Goal: Information Seeking & Learning: Compare options

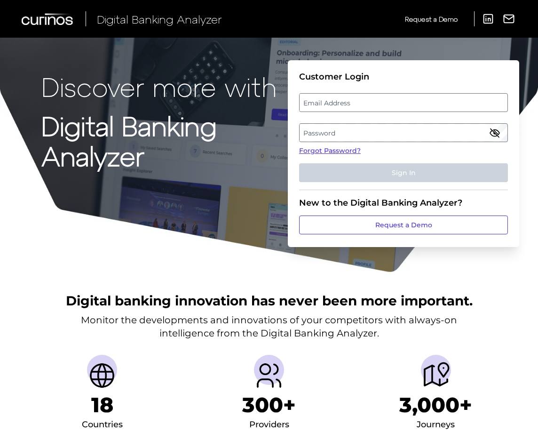
click at [367, 103] on label "Email Address" at bounding box center [402, 102] width 207 height 17
click at [367, 103] on input "email" at bounding box center [403, 102] width 209 height 19
type input "mitali.kripalani@aexp.com"
click at [389, 129] on label "Password" at bounding box center [402, 132] width 207 height 17
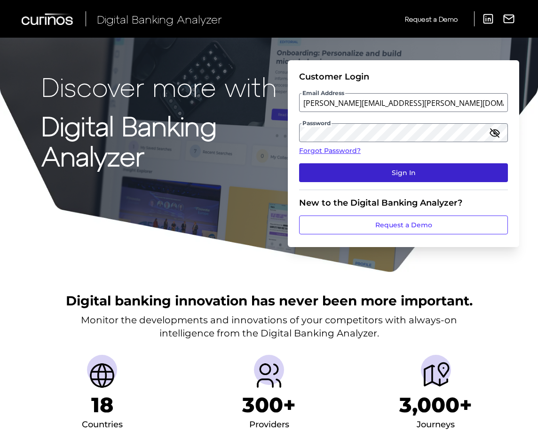
drag, startPoint x: 499, startPoint y: 167, endPoint x: 490, endPoint y: 167, distance: 8.5
click at [490, 167] on button "Sign In" at bounding box center [403, 172] width 209 height 19
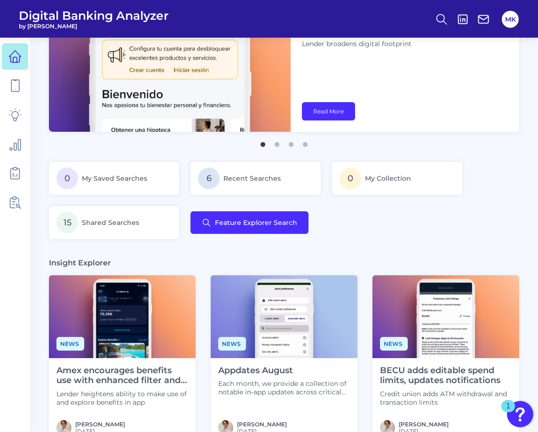
scroll to position [70, 0]
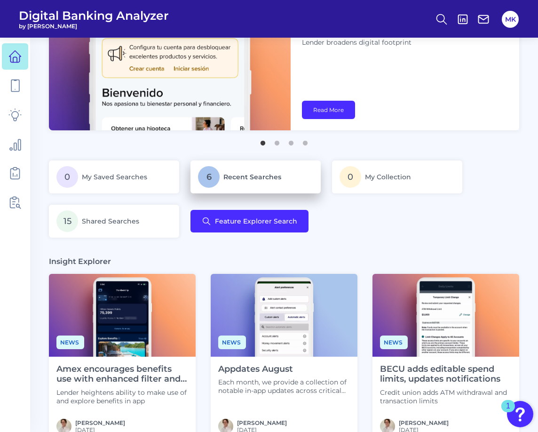
click at [224, 173] on span "Recent Searches" at bounding box center [252, 177] width 58 height 8
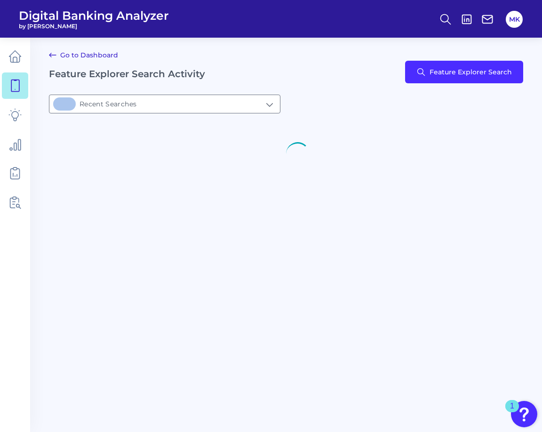
type input "6Recent Searches"
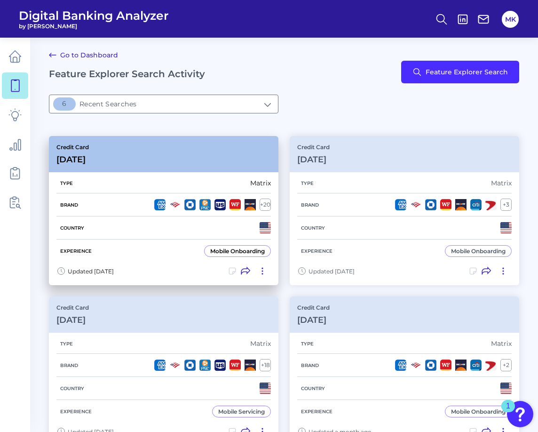
click at [144, 167] on div "Credit Card Sep 12 2025" at bounding box center [163, 154] width 229 height 36
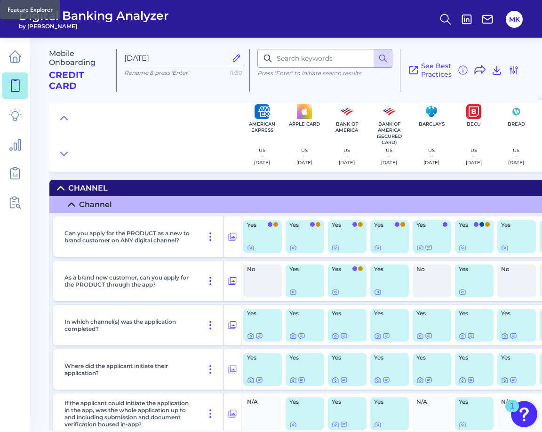
click at [18, 82] on icon at bounding box center [14, 85] width 13 height 13
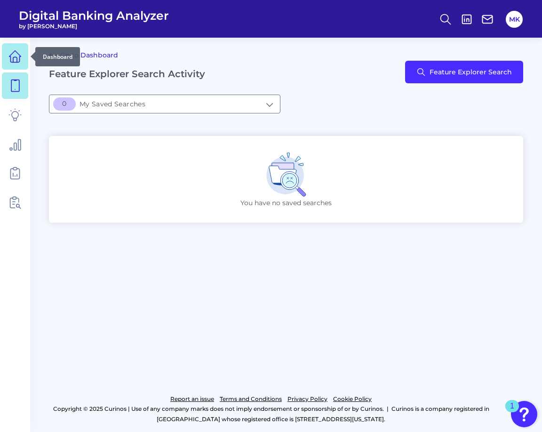
click at [11, 60] on icon at bounding box center [14, 56] width 13 height 13
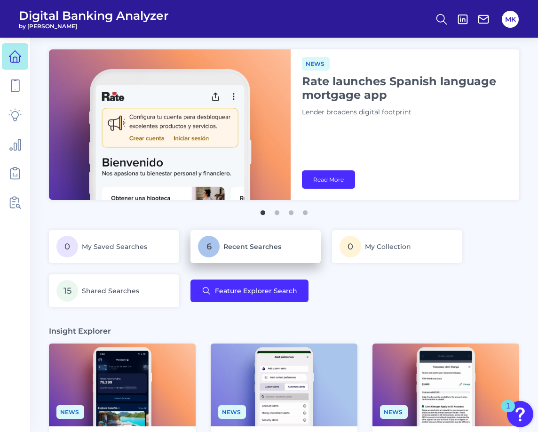
click at [244, 244] on span "Recent Searches" at bounding box center [252, 246] width 58 height 8
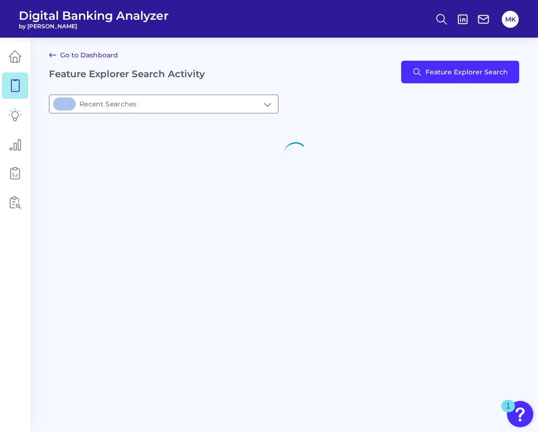
type input "6Recent Searches"
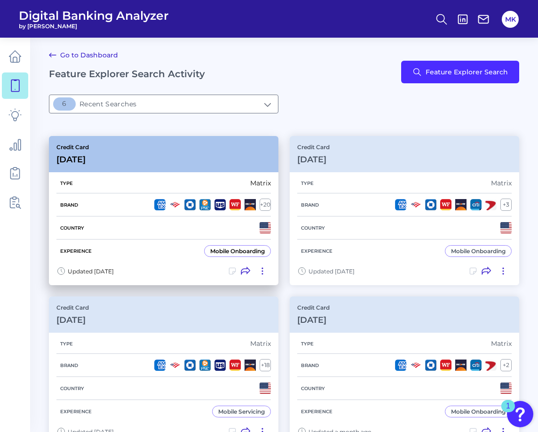
click at [119, 189] on div "Type Matrix" at bounding box center [163, 183] width 214 height 20
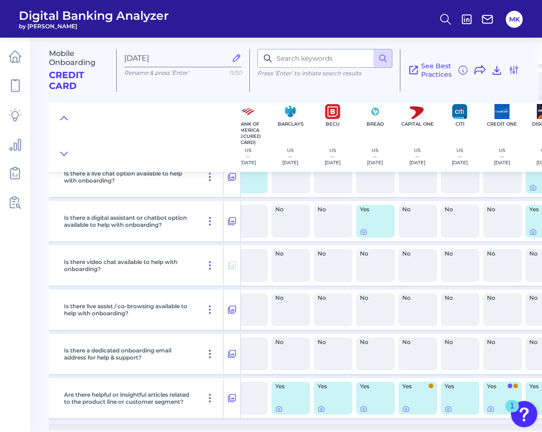
scroll to position [681, 0]
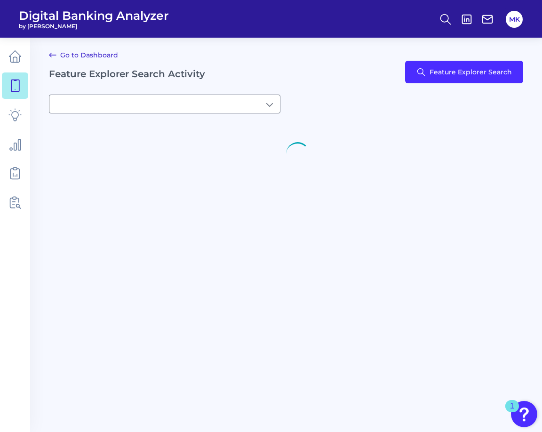
type input "6Recent Searches"
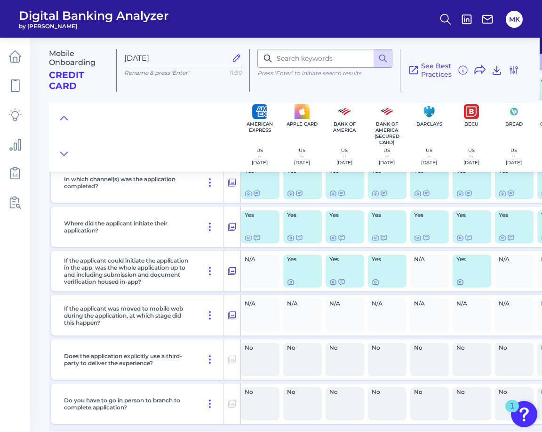
scroll to position [0, 2]
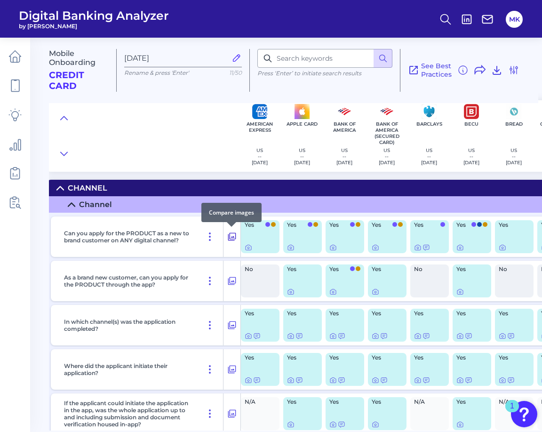
click at [228, 236] on icon at bounding box center [232, 237] width 8 height 8
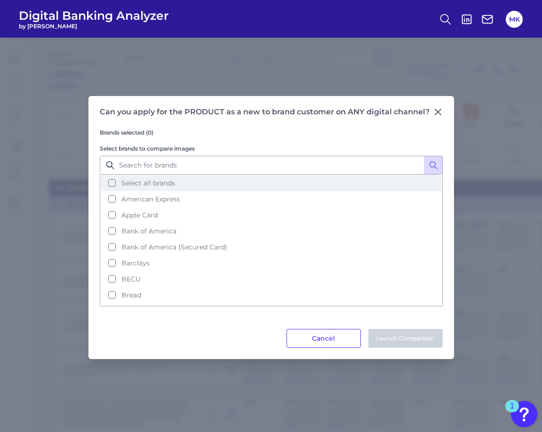
click at [142, 182] on span "Select all brands" at bounding box center [148, 183] width 54 height 8
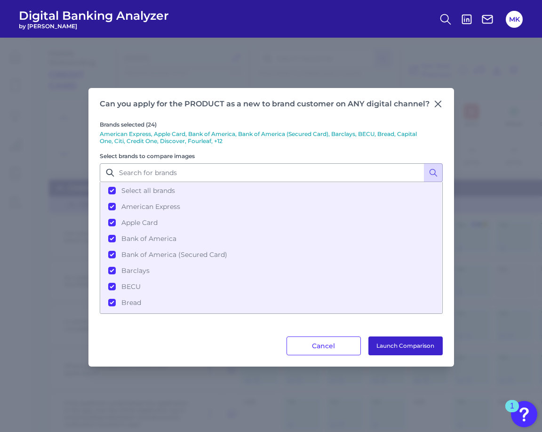
click at [380, 349] on button "Launch Comparison" at bounding box center [405, 345] width 74 height 19
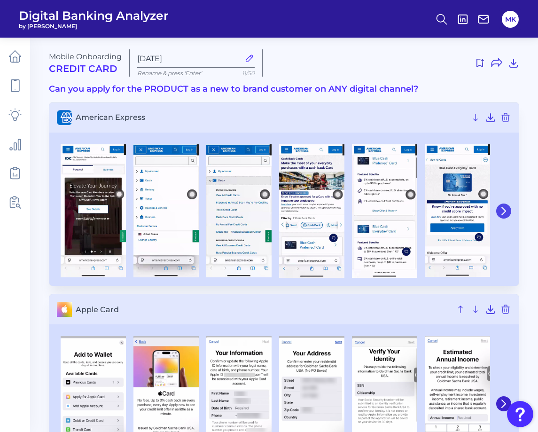
click at [508, 204] on button at bounding box center [503, 211] width 15 height 15
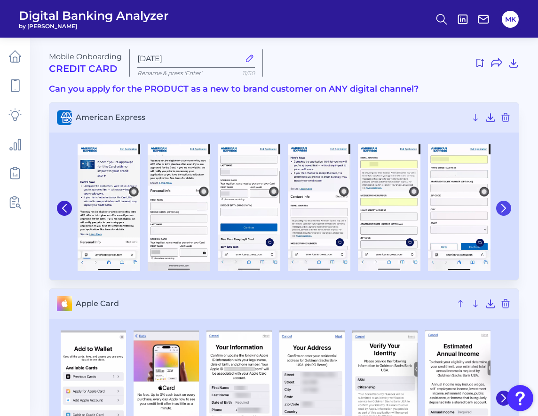
click at [505, 205] on icon at bounding box center [503, 208] width 8 height 8
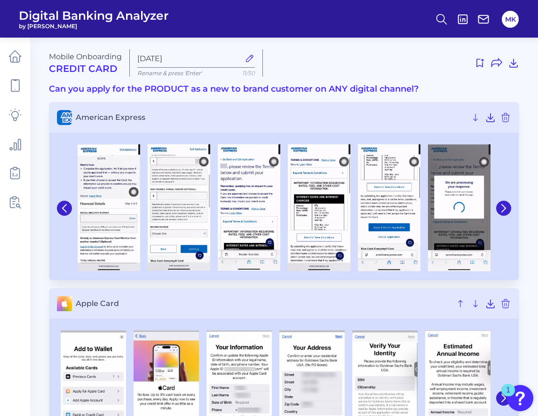
drag, startPoint x: 505, startPoint y: 205, endPoint x: 499, endPoint y: 199, distance: 8.6
click at [505, 205] on icon at bounding box center [503, 208] width 8 height 8
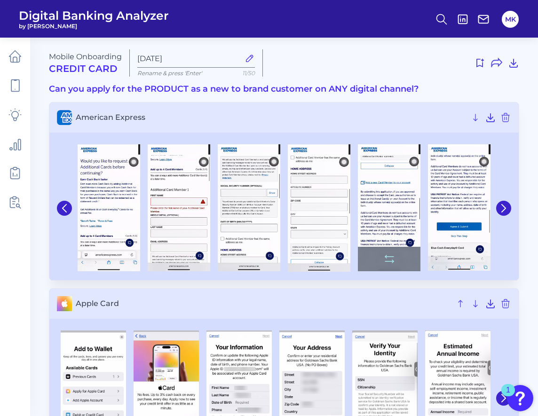
scroll to position [154, 0]
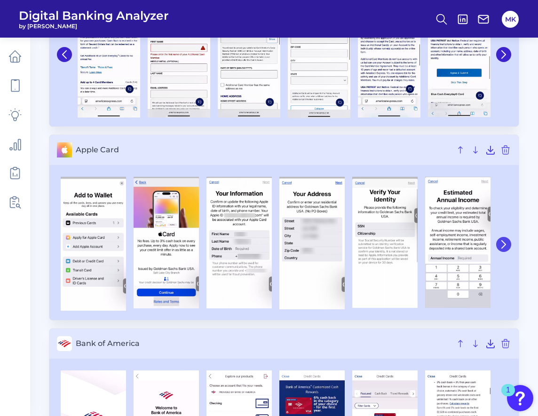
click at [502, 242] on icon at bounding box center [504, 245] width 4 height 8
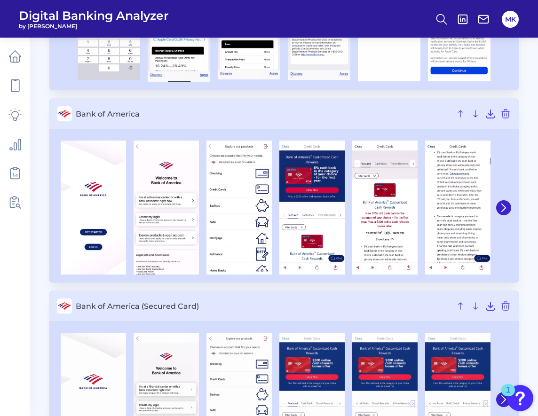
scroll to position [375, 0]
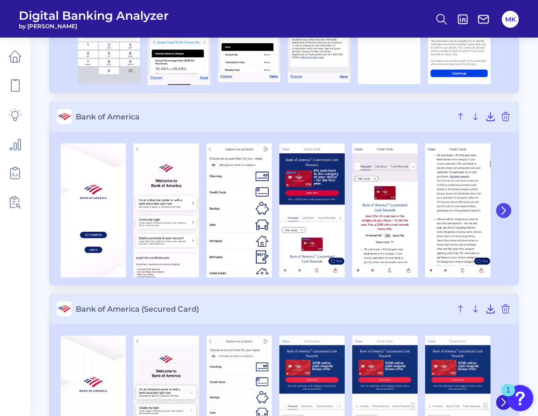
click at [503, 210] on icon at bounding box center [503, 210] width 8 height 8
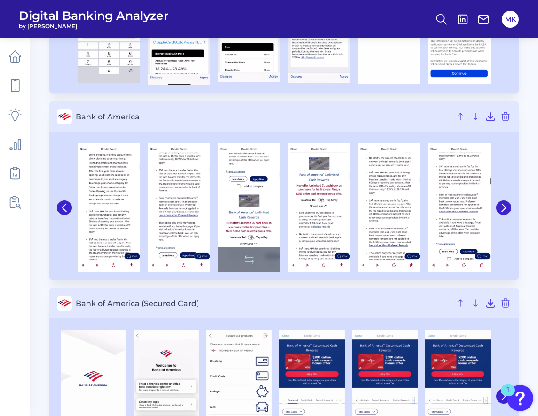
click at [239, 211] on img at bounding box center [249, 207] width 63 height 128
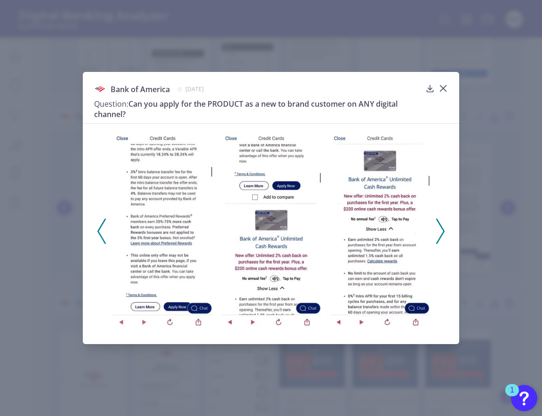
click at [442, 227] on icon at bounding box center [440, 231] width 8 height 25
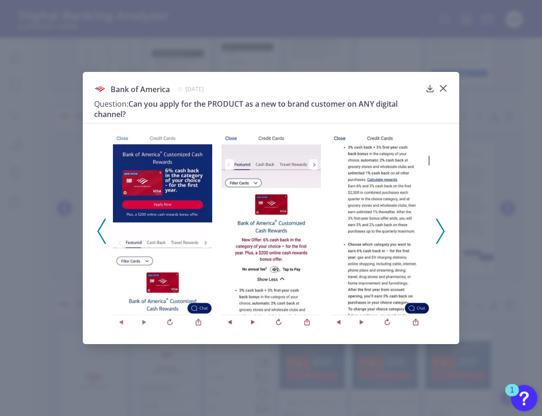
click at [442, 227] on icon at bounding box center [440, 231] width 8 height 25
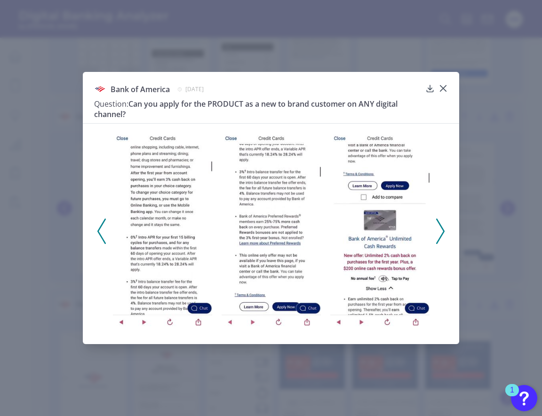
click at [442, 227] on icon at bounding box center [440, 231] width 8 height 25
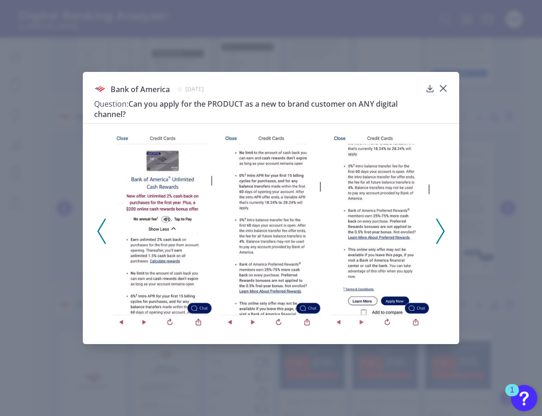
click at [442, 227] on icon at bounding box center [440, 231] width 8 height 25
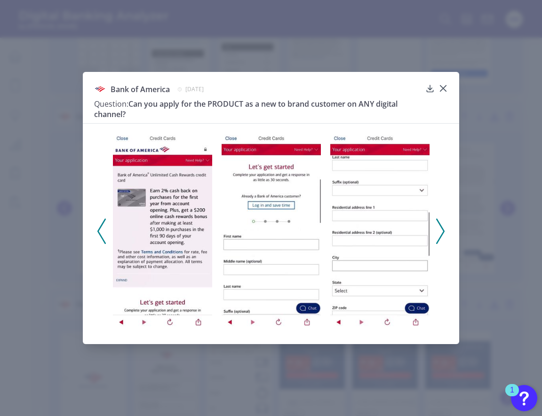
click at [441, 233] on icon at bounding box center [440, 231] width 8 height 25
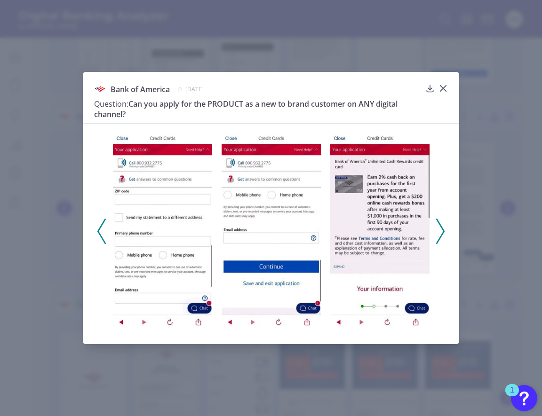
click at [441, 233] on polyline at bounding box center [439, 231] width 7 height 24
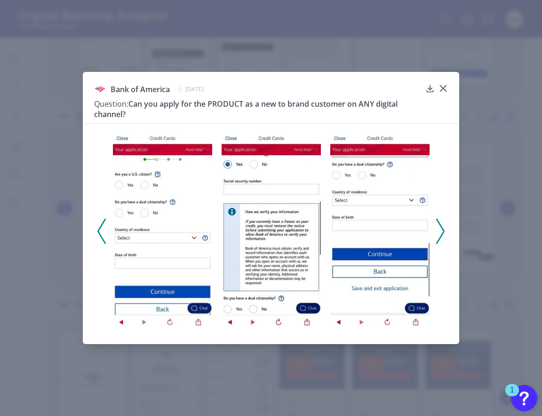
click at [443, 233] on icon at bounding box center [440, 231] width 8 height 25
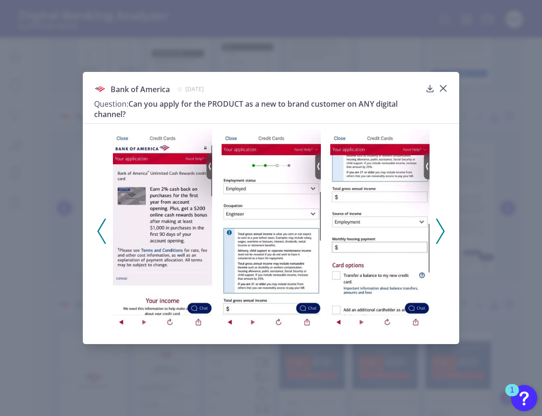
click at [440, 229] on icon at bounding box center [440, 231] width 8 height 25
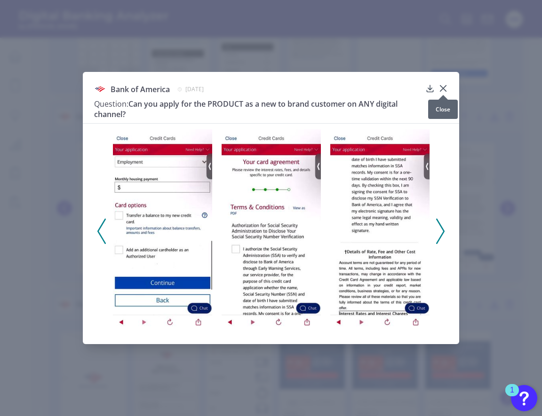
click at [442, 87] on icon at bounding box center [443, 89] width 6 height 6
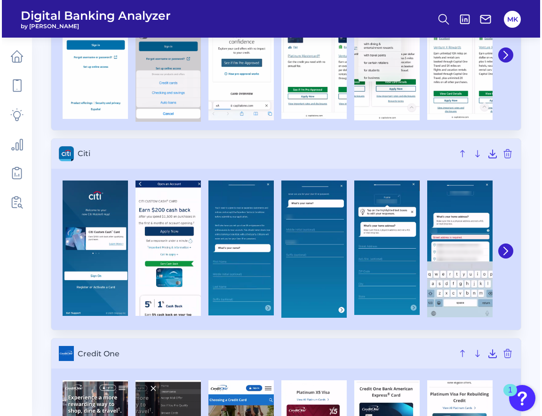
scroll to position [1487, 0]
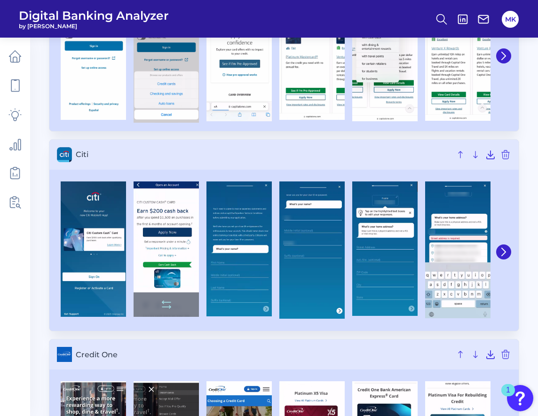
click at [175, 261] on img at bounding box center [166, 248] width 65 height 135
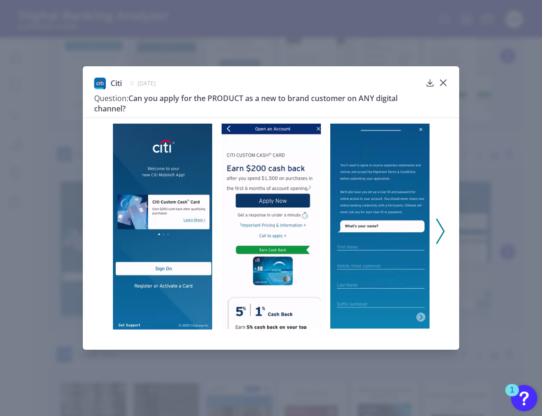
click at [444, 235] on icon at bounding box center [440, 231] width 8 height 25
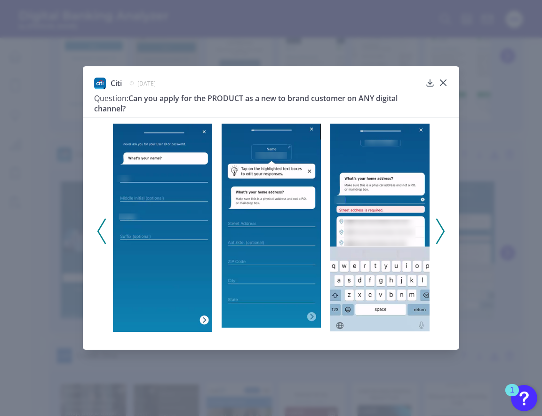
click at [100, 230] on icon at bounding box center [101, 231] width 8 height 25
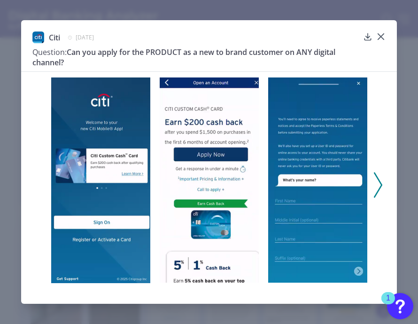
scroll to position [1353, 0]
click at [379, 183] on icon at bounding box center [378, 185] width 8 height 25
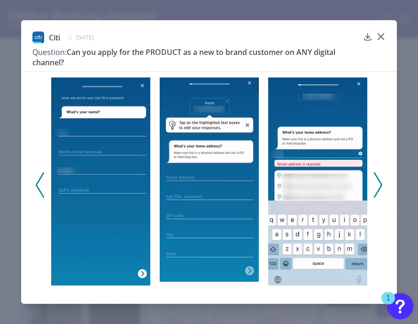
click at [379, 183] on icon at bounding box center [378, 185] width 8 height 25
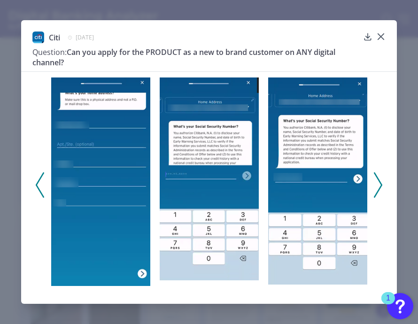
click at [379, 183] on icon at bounding box center [378, 185] width 8 height 25
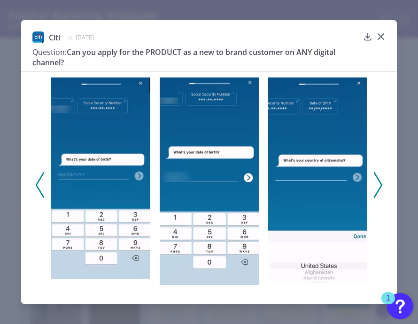
click at [379, 183] on icon at bounding box center [378, 185] width 8 height 25
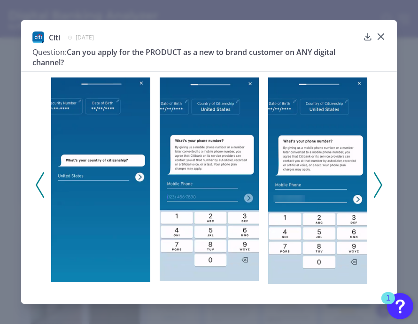
click at [379, 183] on icon at bounding box center [378, 185] width 8 height 25
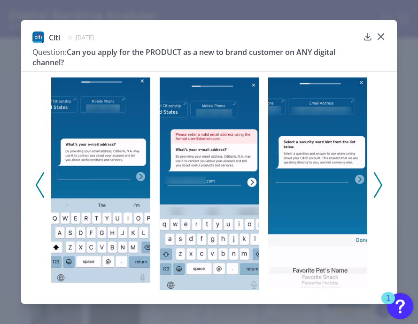
click at [379, 183] on icon at bounding box center [378, 185] width 8 height 25
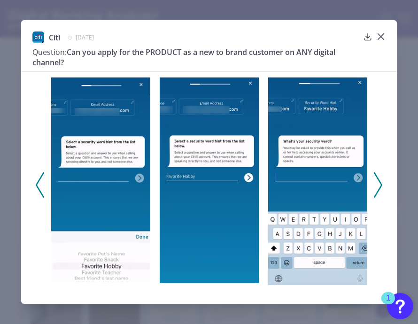
click at [379, 183] on icon at bounding box center [378, 185] width 8 height 25
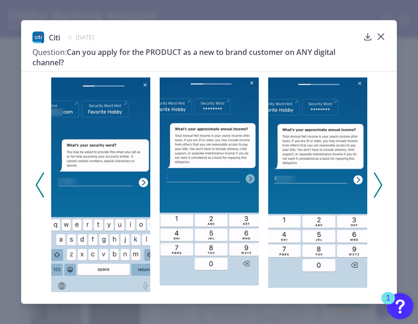
click at [379, 183] on icon at bounding box center [378, 185] width 8 height 25
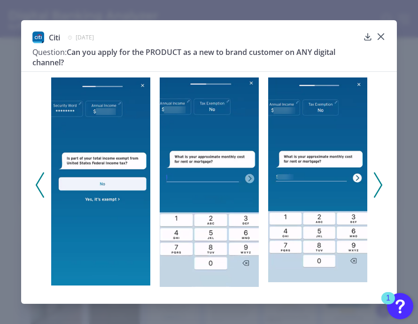
click at [374, 181] on icon at bounding box center [378, 185] width 8 height 25
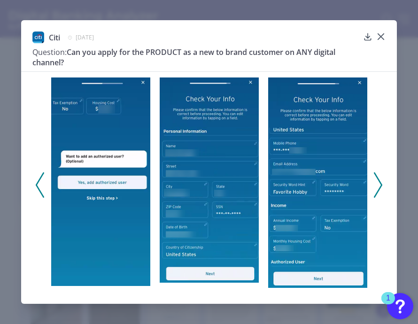
click at [374, 181] on icon at bounding box center [378, 185] width 8 height 25
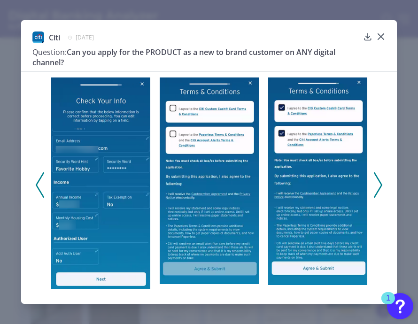
click at [374, 181] on icon at bounding box center [378, 185] width 8 height 25
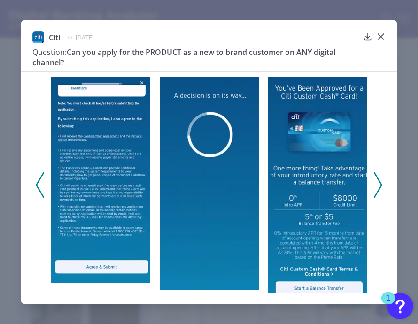
click at [36, 178] on icon at bounding box center [40, 185] width 8 height 25
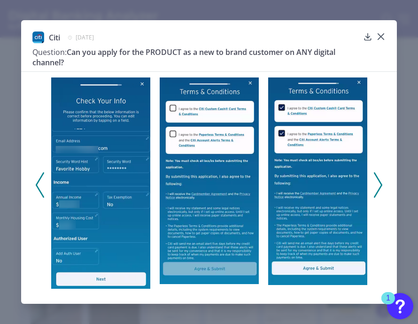
click at [378, 183] on icon at bounding box center [378, 185] width 8 height 25
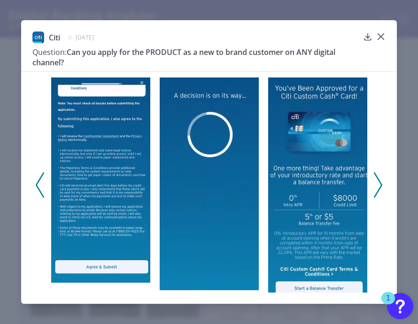
scroll to position [1396, 0]
click at [380, 38] on icon at bounding box center [381, 37] width 6 height 6
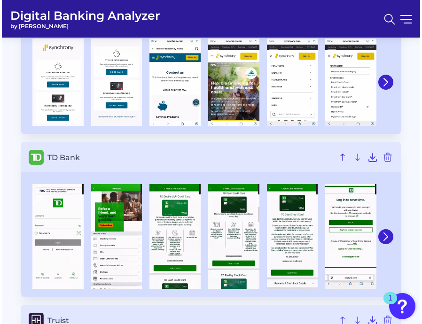
scroll to position [3078, 0]
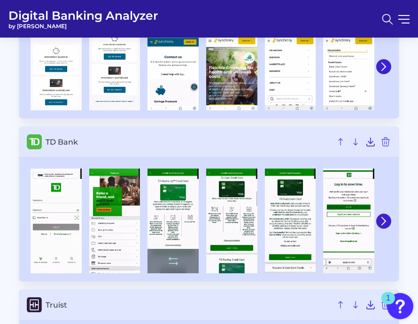
click at [175, 206] on img at bounding box center [173, 221] width 51 height 105
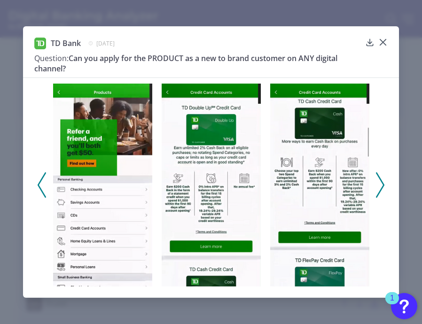
click at [385, 188] on div at bounding box center [211, 183] width 376 height 210
click at [378, 179] on icon at bounding box center [380, 185] width 8 height 25
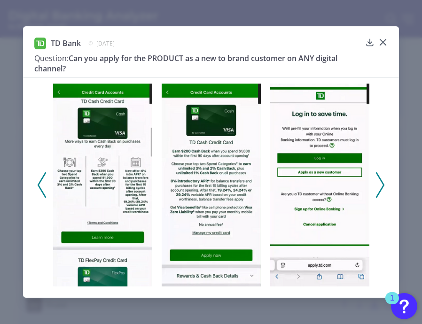
click at [378, 179] on icon at bounding box center [380, 185] width 8 height 25
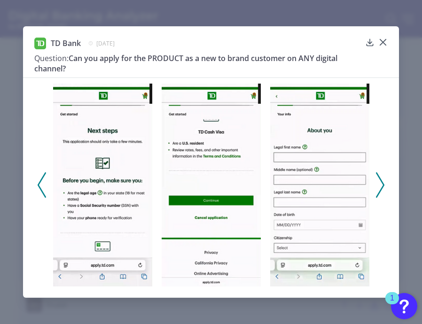
click at [380, 180] on polyline at bounding box center [380, 185] width 7 height 24
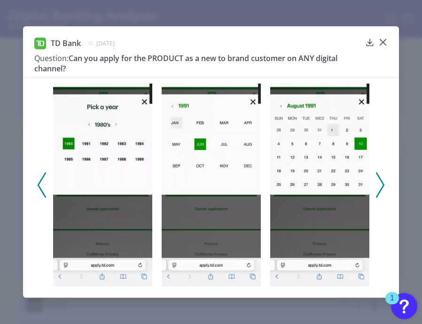
click at [380, 180] on polyline at bounding box center [380, 185] width 7 height 24
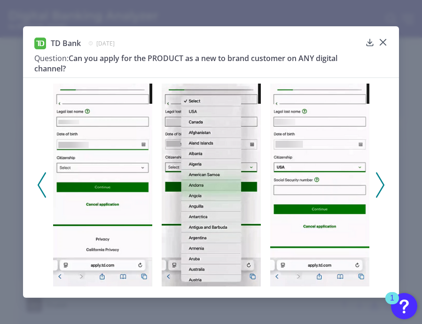
click at [380, 180] on polyline at bounding box center [380, 185] width 7 height 24
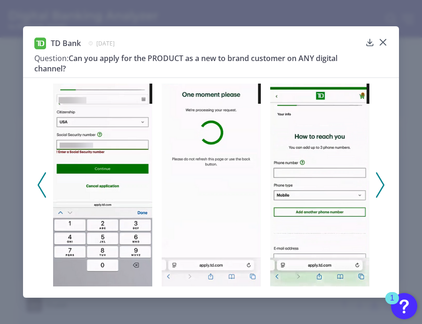
click at [380, 180] on polyline at bounding box center [380, 185] width 7 height 24
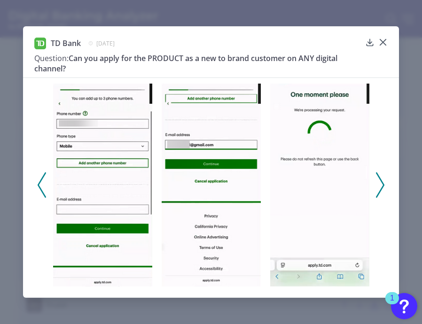
click at [380, 180] on polyline at bounding box center [380, 185] width 7 height 24
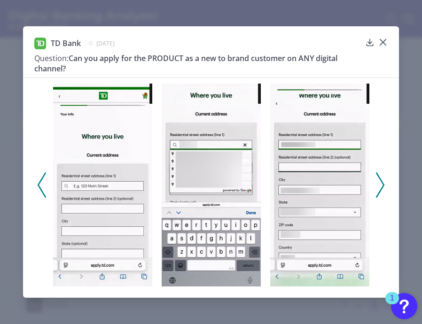
click at [39, 186] on icon at bounding box center [42, 185] width 8 height 25
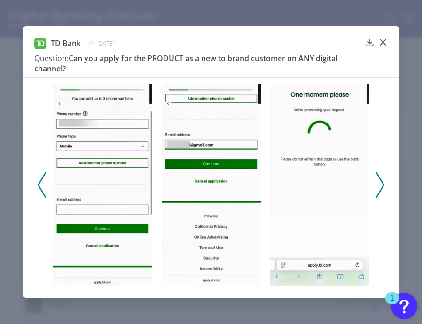
click at [39, 186] on icon at bounding box center [42, 185] width 8 height 25
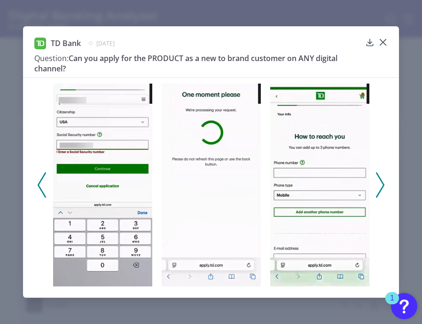
click at [39, 186] on icon at bounding box center [42, 185] width 8 height 25
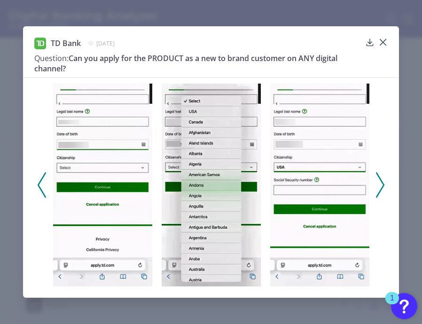
click at [39, 186] on icon at bounding box center [42, 185] width 8 height 25
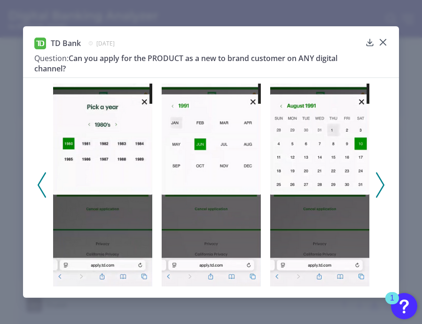
click at [39, 186] on icon at bounding box center [42, 185] width 8 height 25
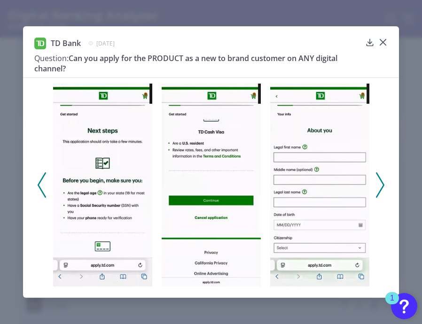
click at [39, 186] on icon at bounding box center [42, 185] width 8 height 25
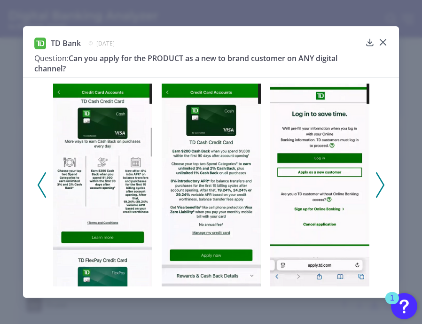
click at [39, 186] on icon at bounding box center [42, 185] width 8 height 25
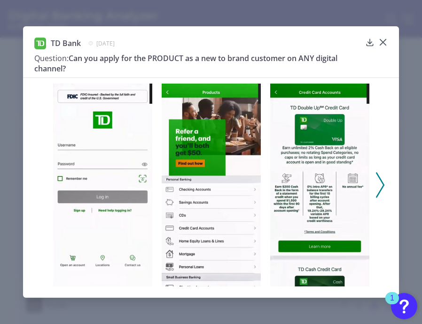
click at [39, 186] on div at bounding box center [211, 183] width 376 height 210
